Goal: Information Seeking & Learning: Compare options

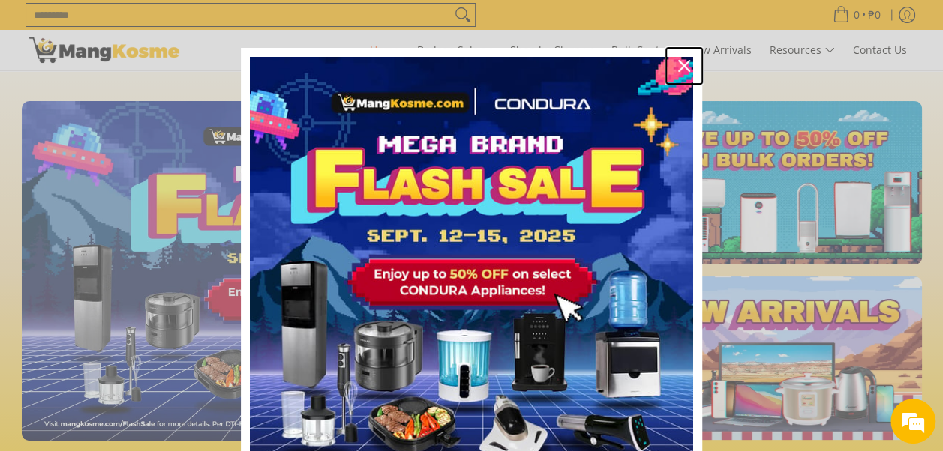
click at [678, 62] on icon "close icon" at bounding box center [684, 66] width 12 height 12
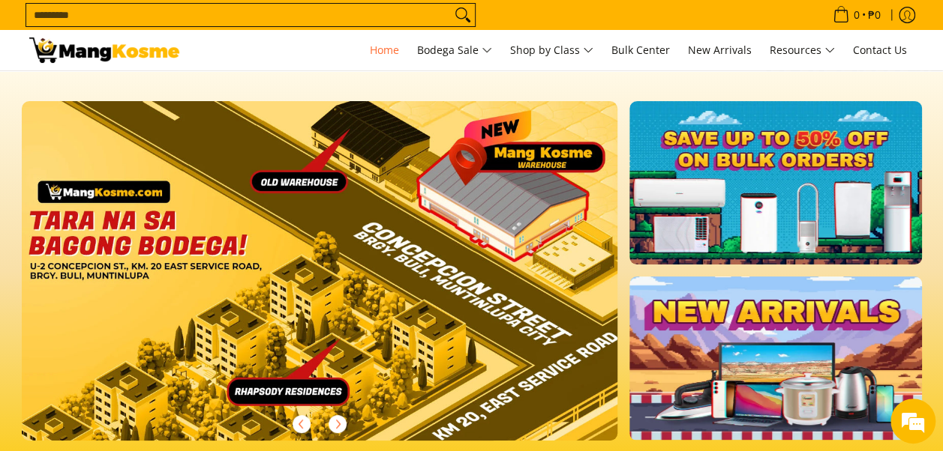
scroll to position [0, 2384]
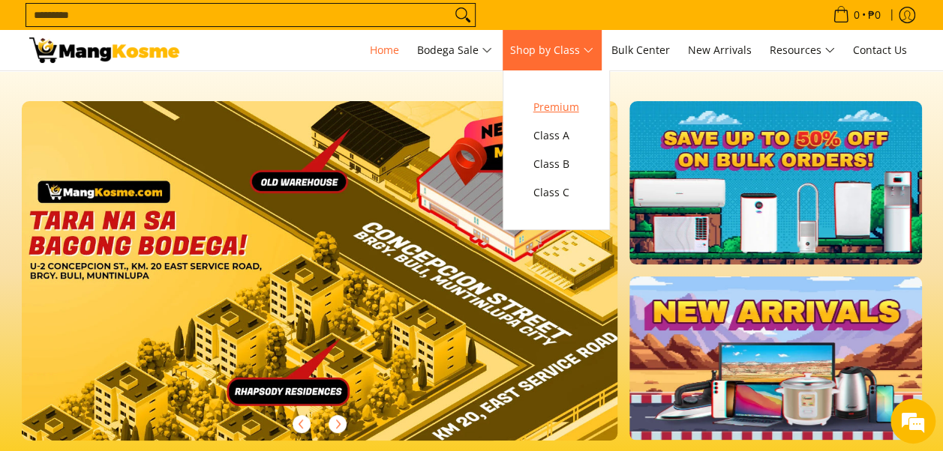
click at [568, 105] on span "Premium" at bounding box center [556, 107] width 46 height 19
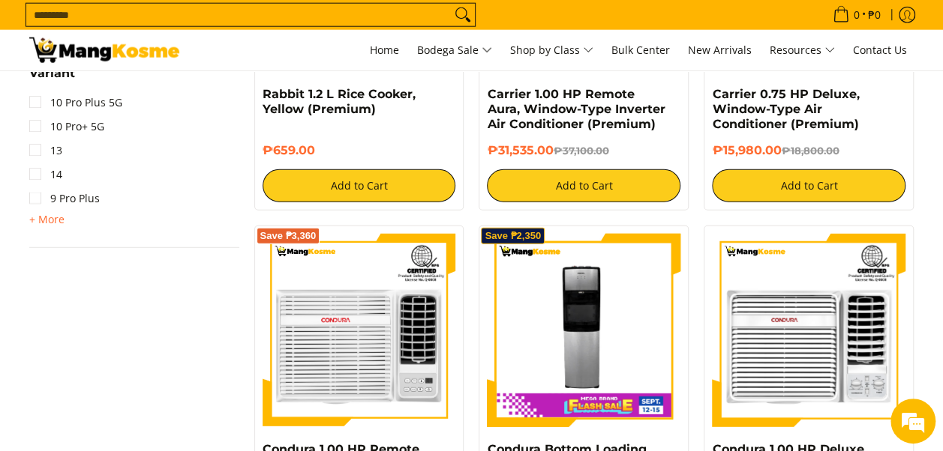
scroll to position [1873, 0]
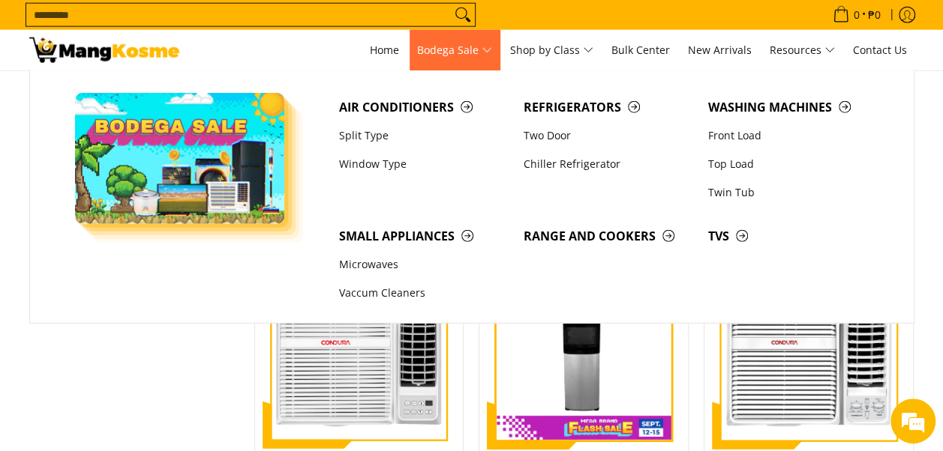
click at [462, 54] on span "Bodega Sale" at bounding box center [454, 50] width 75 height 19
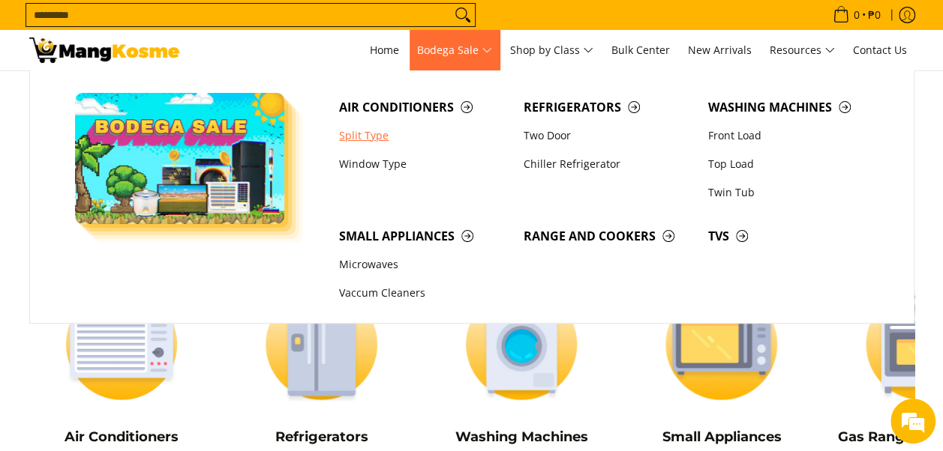
click at [361, 135] on link "Split Type" at bounding box center [423, 135] width 184 height 28
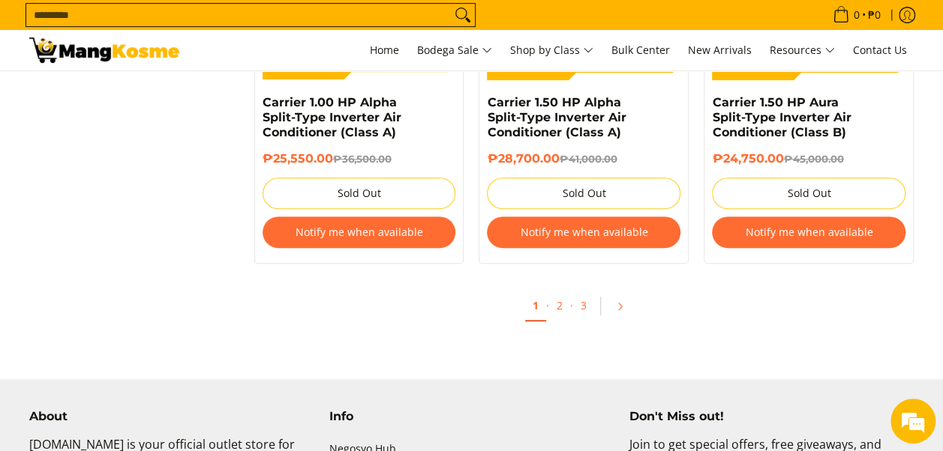
scroll to position [3107, 0]
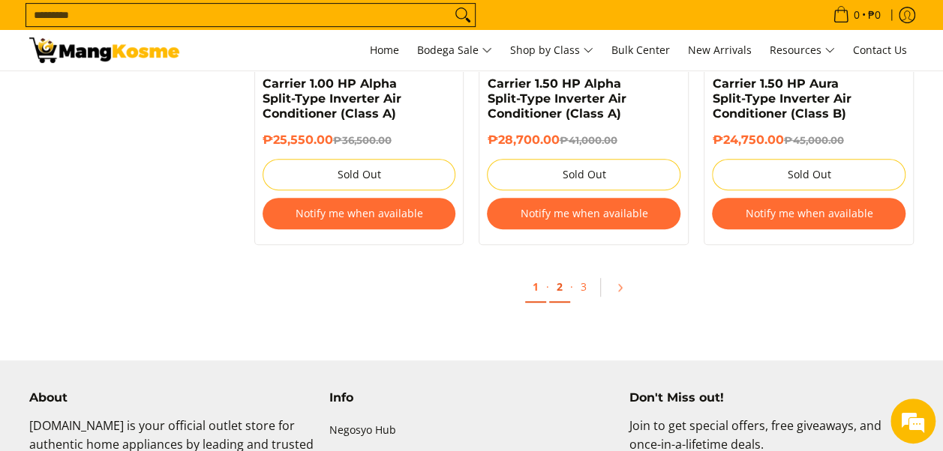
click at [558, 292] on link "2" at bounding box center [559, 287] width 21 height 31
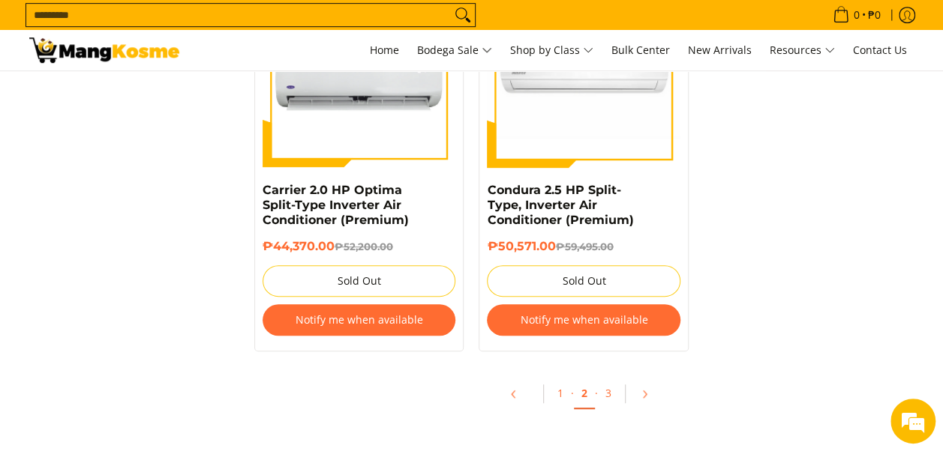
scroll to position [3185, 0]
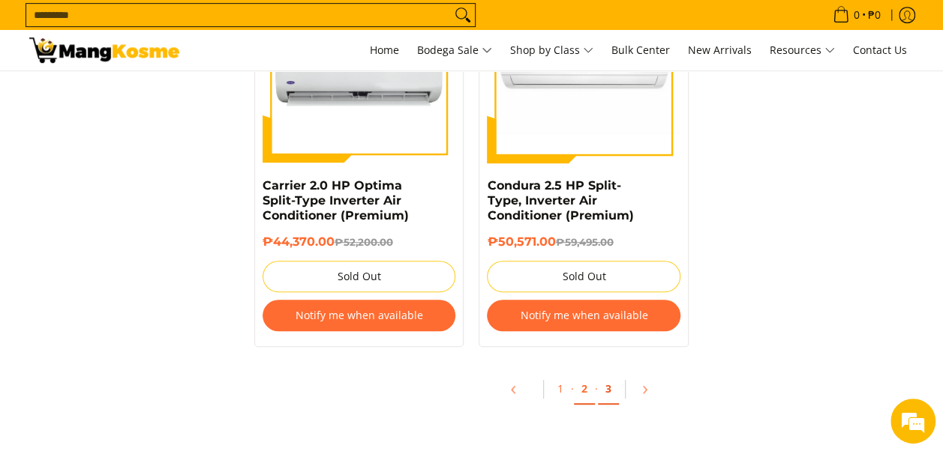
click at [605, 385] on link "3" at bounding box center [608, 389] width 21 height 31
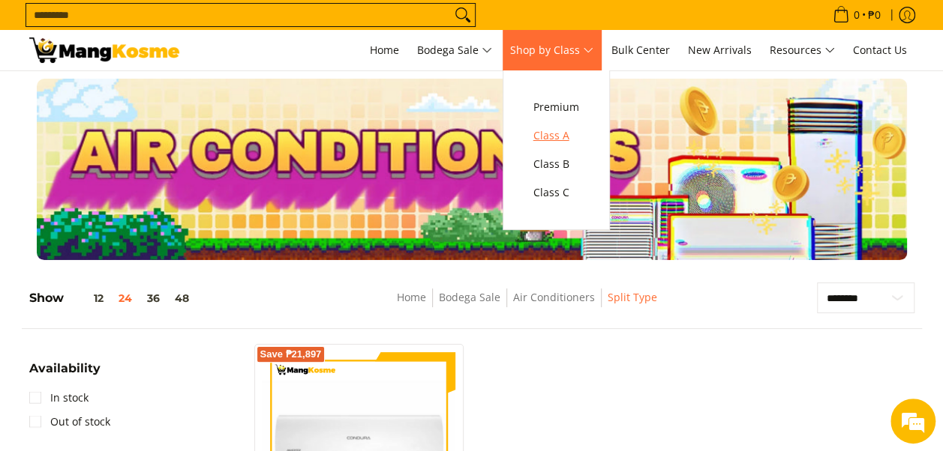
click at [568, 136] on span "Class A" at bounding box center [556, 136] width 46 height 19
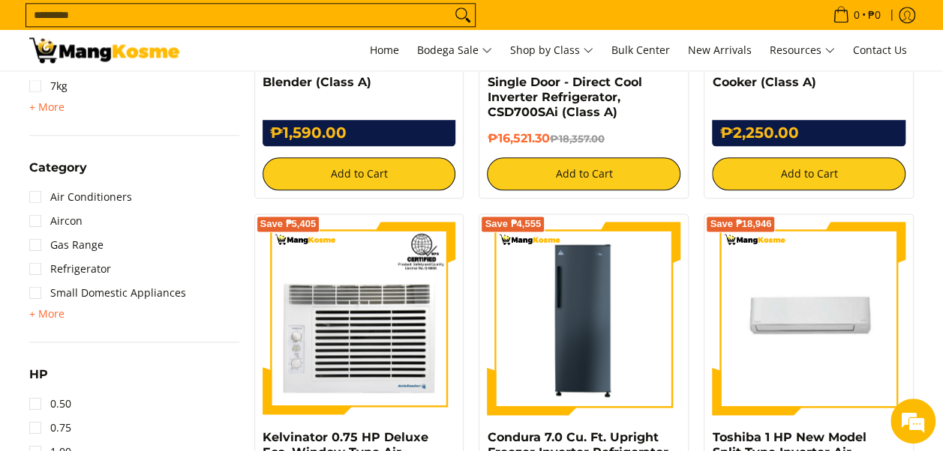
scroll to position [975, 0]
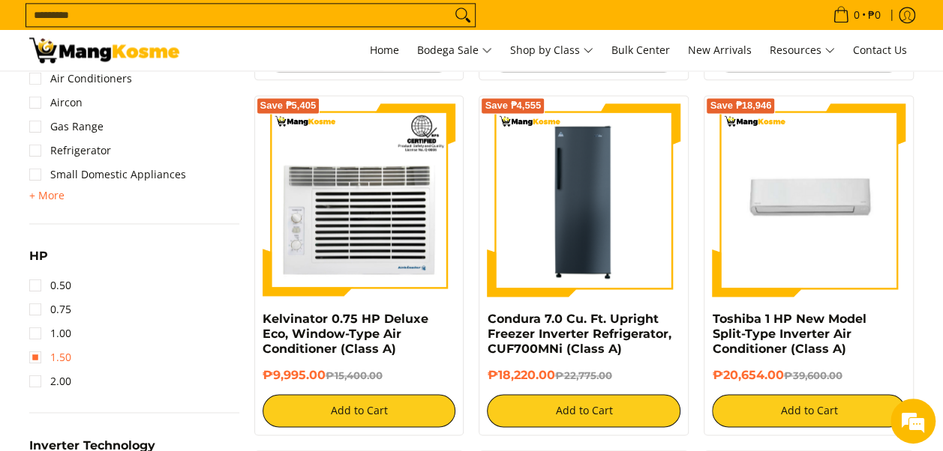
click at [31, 353] on link "1.50" at bounding box center [50, 358] width 42 height 24
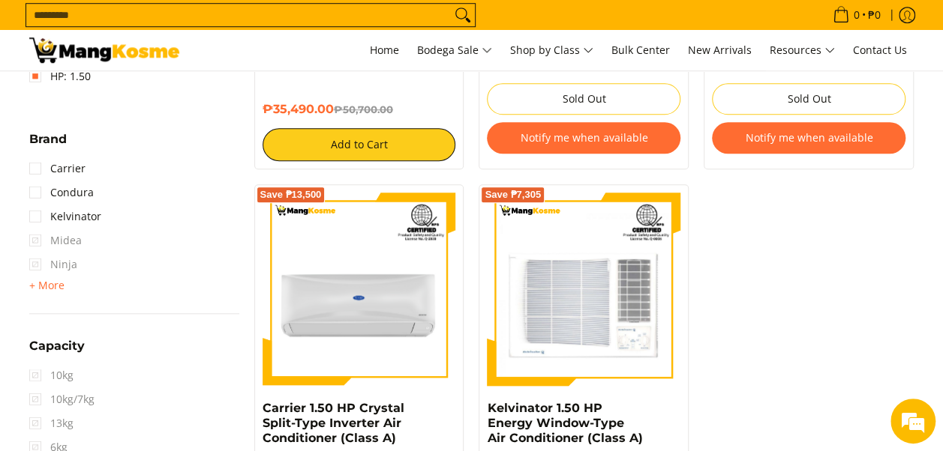
click at [48, 285] on span "+ More" at bounding box center [46, 286] width 35 height 12
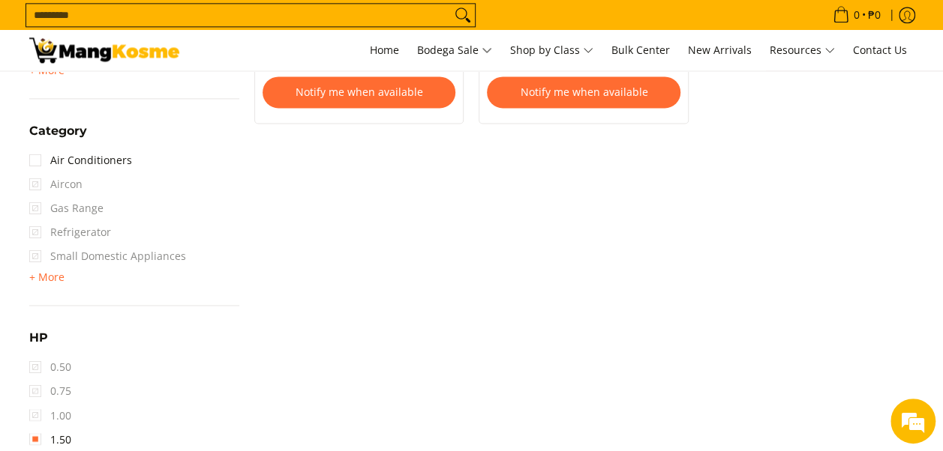
scroll to position [1009, 0]
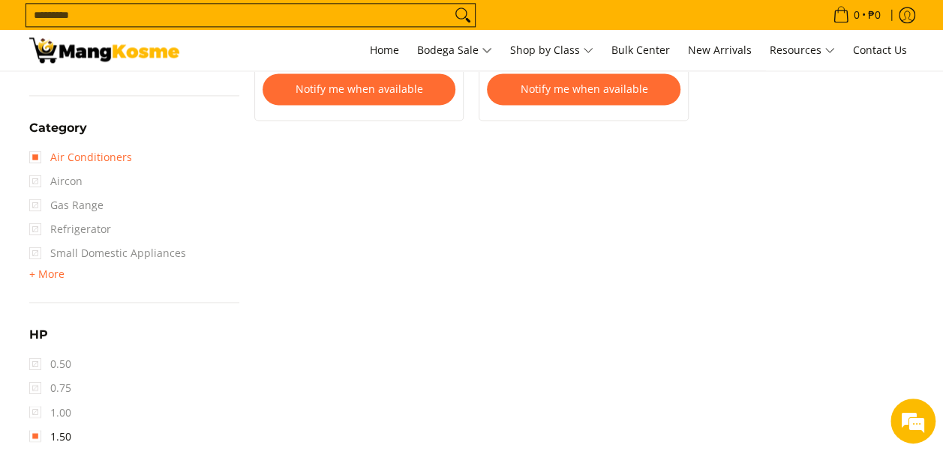
click at [45, 158] on link "Air Conditioners" at bounding box center [80, 157] width 103 height 24
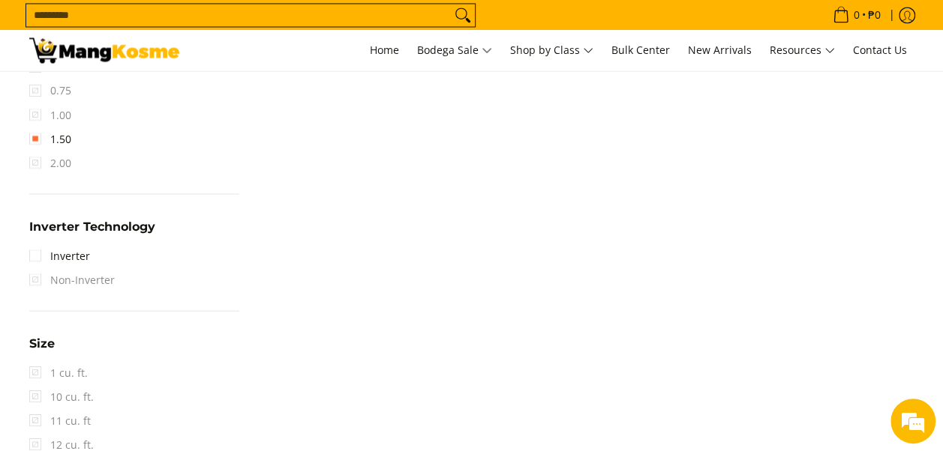
scroll to position [1311, 0]
click at [40, 256] on link "Inverter" at bounding box center [59, 252] width 61 height 24
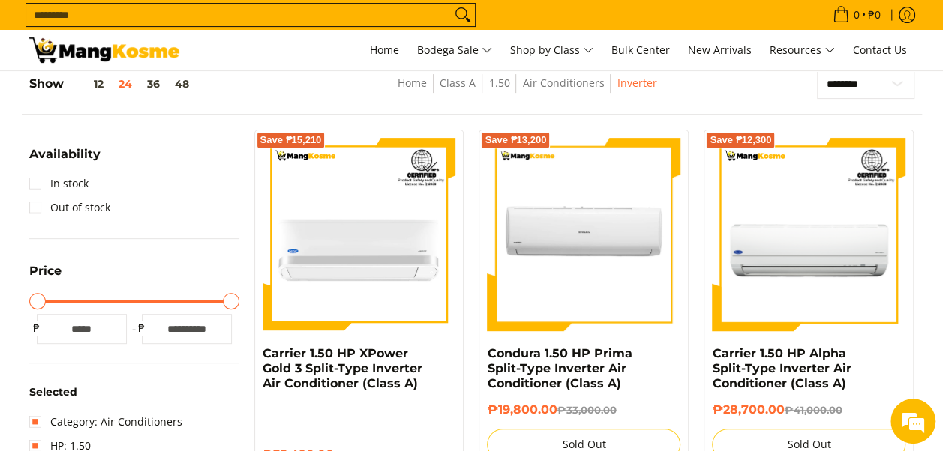
scroll to position [298, 0]
